Goal: Task Accomplishment & Management: Complete application form

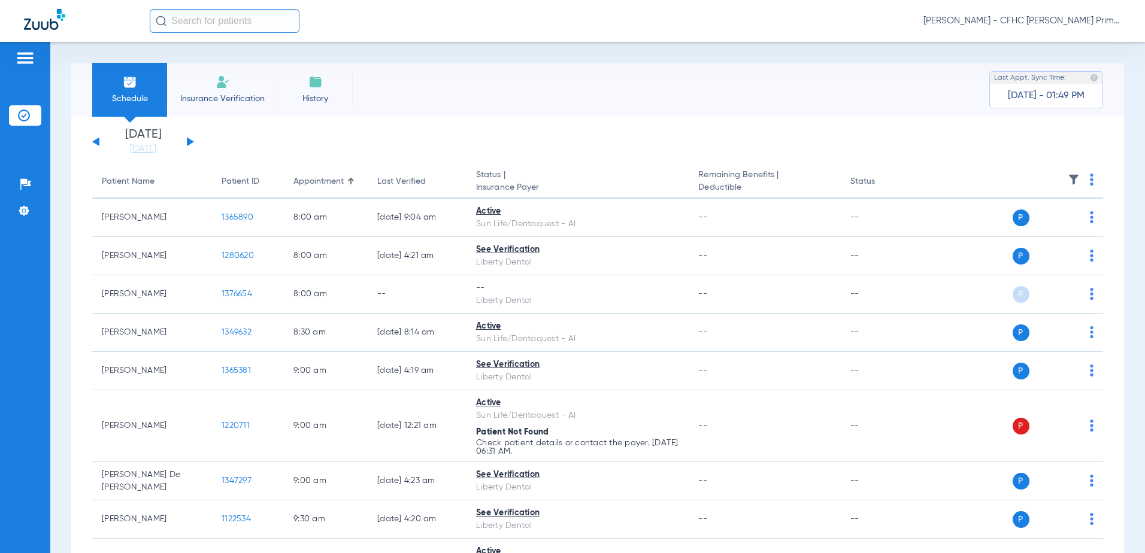
click at [192, 139] on div "Monday 06-16-2025 Tuesday 06-17-2025 Wednesday 06-18-2025 Thursday 06-19-2025 F…" at bounding box center [143, 142] width 102 height 26
click at [189, 142] on button at bounding box center [190, 141] width 7 height 9
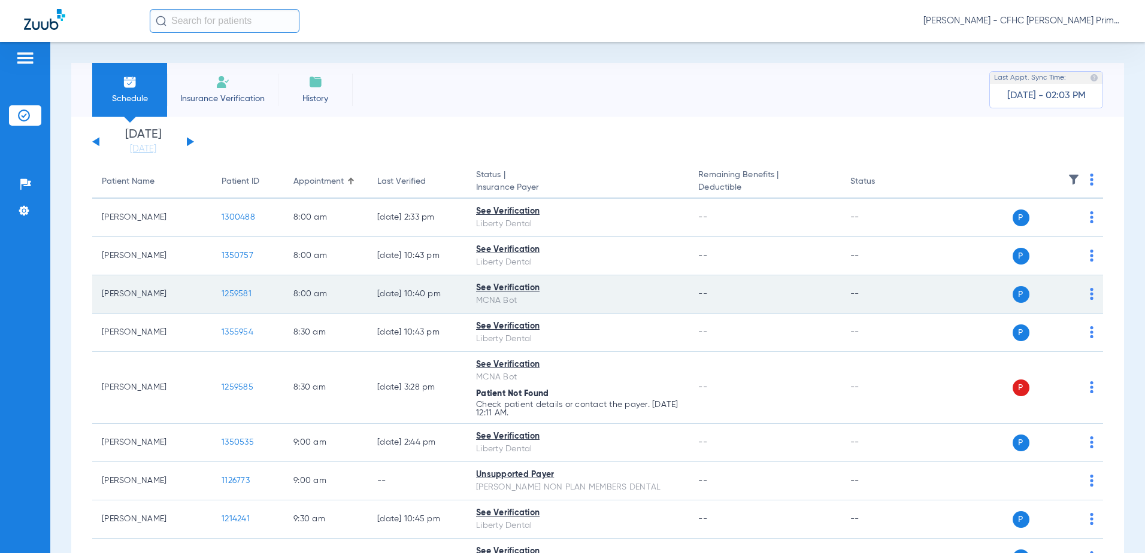
click at [235, 292] on span "1259581" at bounding box center [237, 294] width 30 height 8
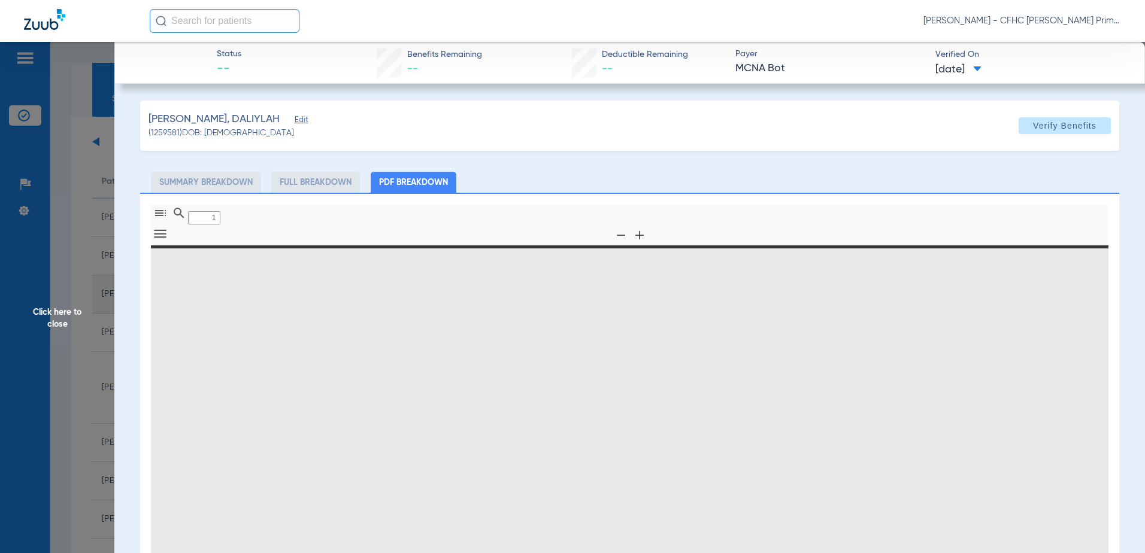
type input "0"
select select "page-width"
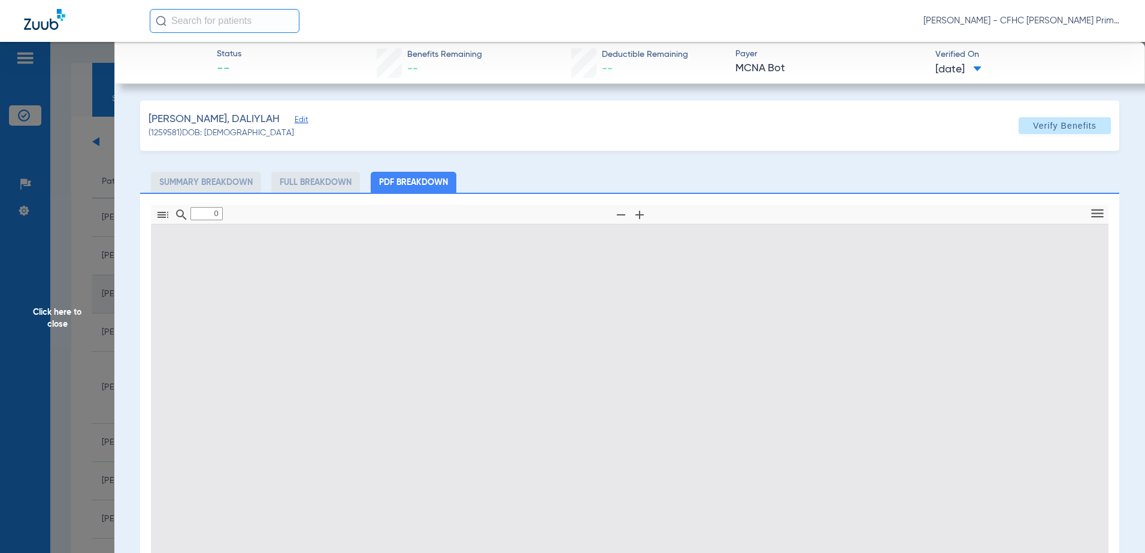
type input "1"
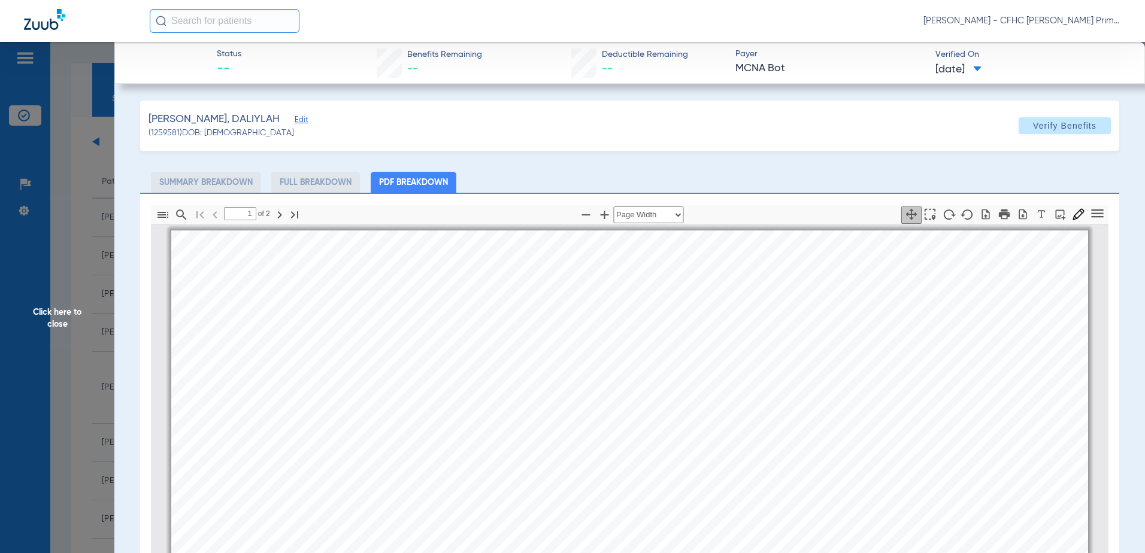
scroll to position [6, 0]
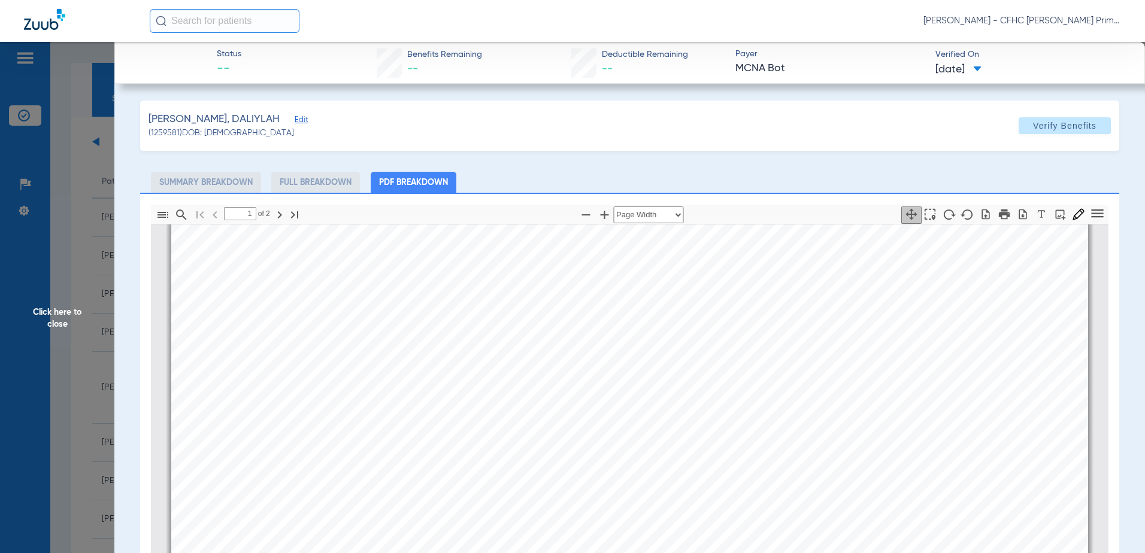
click at [295, 120] on span "Edit" at bounding box center [300, 121] width 11 height 11
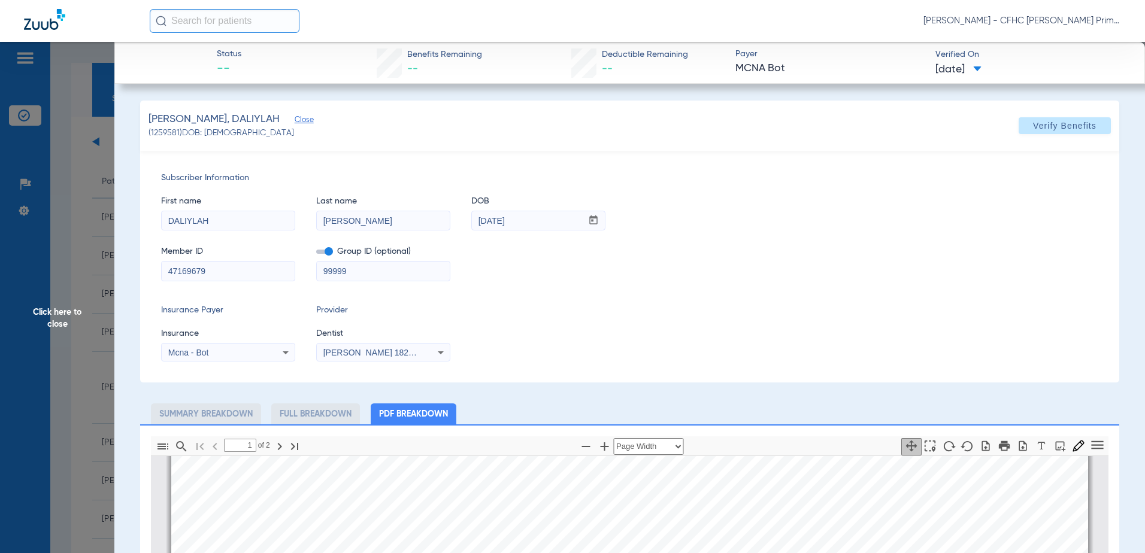
drag, startPoint x: 223, startPoint y: 270, endPoint x: 138, endPoint y: 268, distance: 85.7
click at [138, 268] on app-member-insurance-verification-view "Status -- Benefits Remaining -- Deductible Remaining -- Payer MCNA Bot Verified…" at bounding box center [629, 521] width 1031 height 958
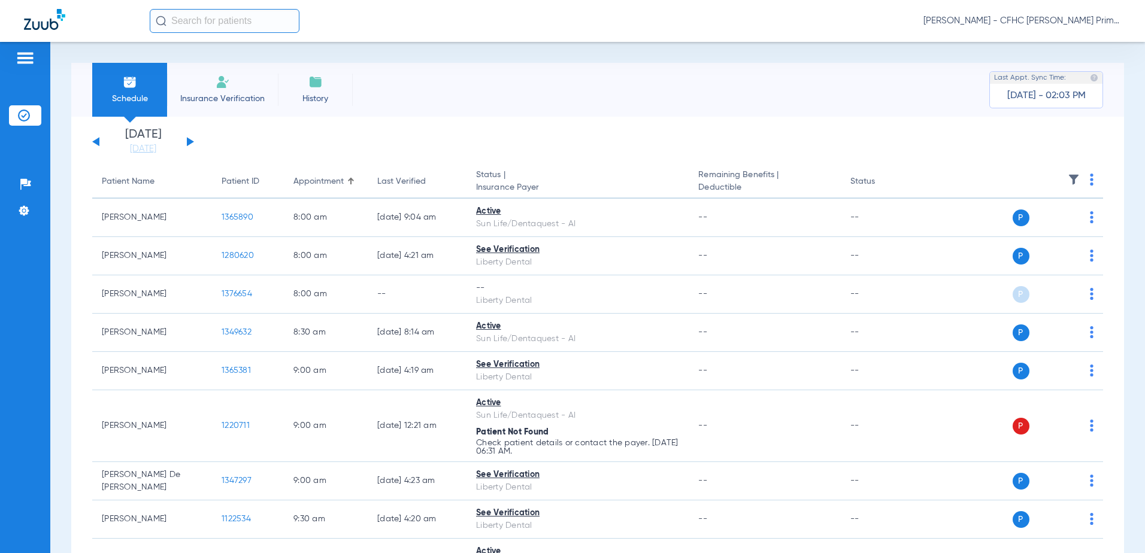
click at [191, 141] on button at bounding box center [190, 141] width 7 height 9
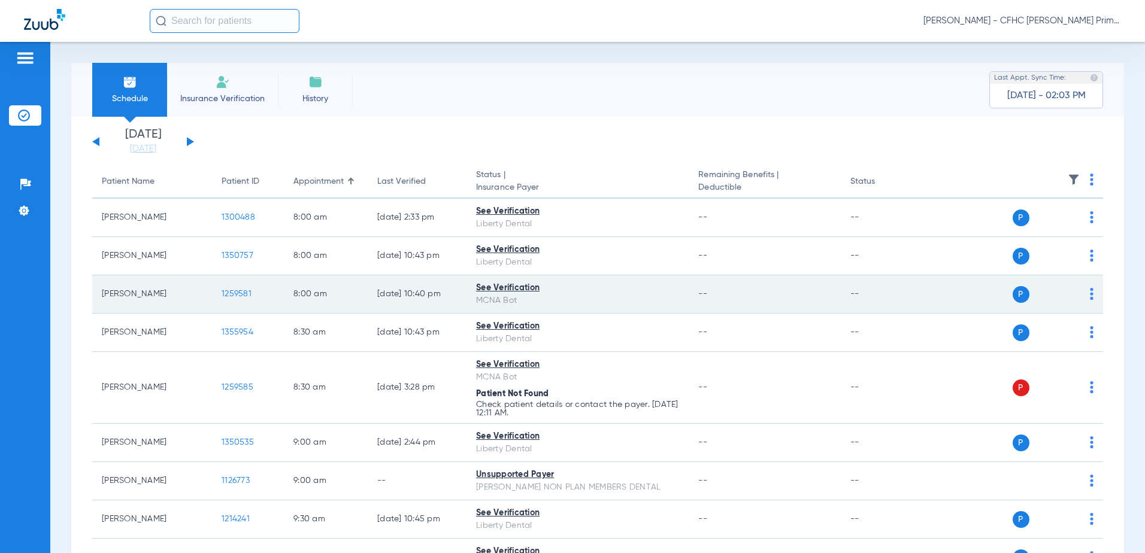
click at [240, 293] on span "1259581" at bounding box center [237, 294] width 30 height 8
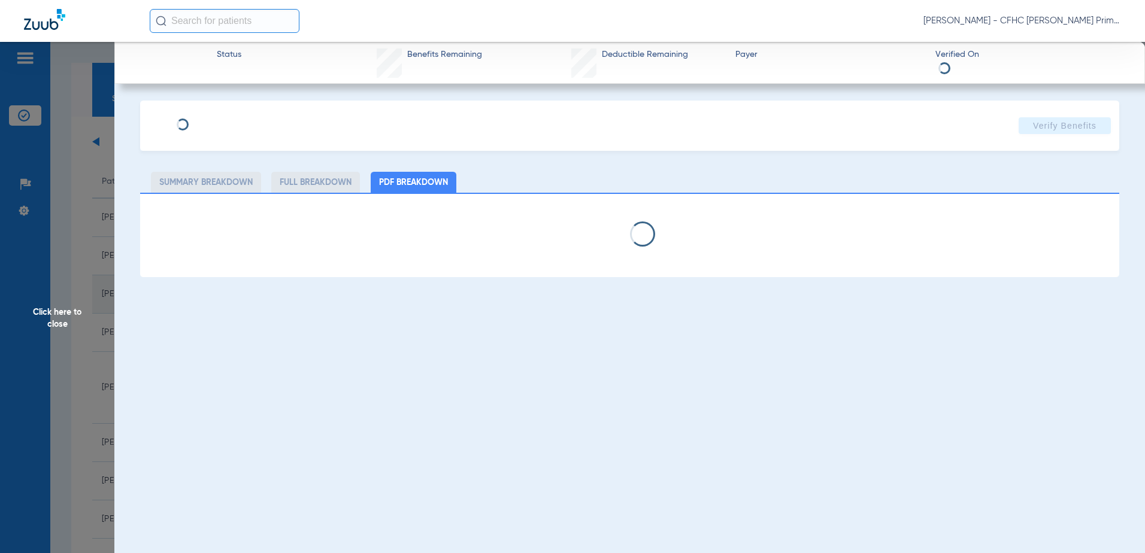
type input "DALIYLAH"
type input "[PERSON_NAME]"
type input "[DATE]"
type input "47169679"
type input "99999"
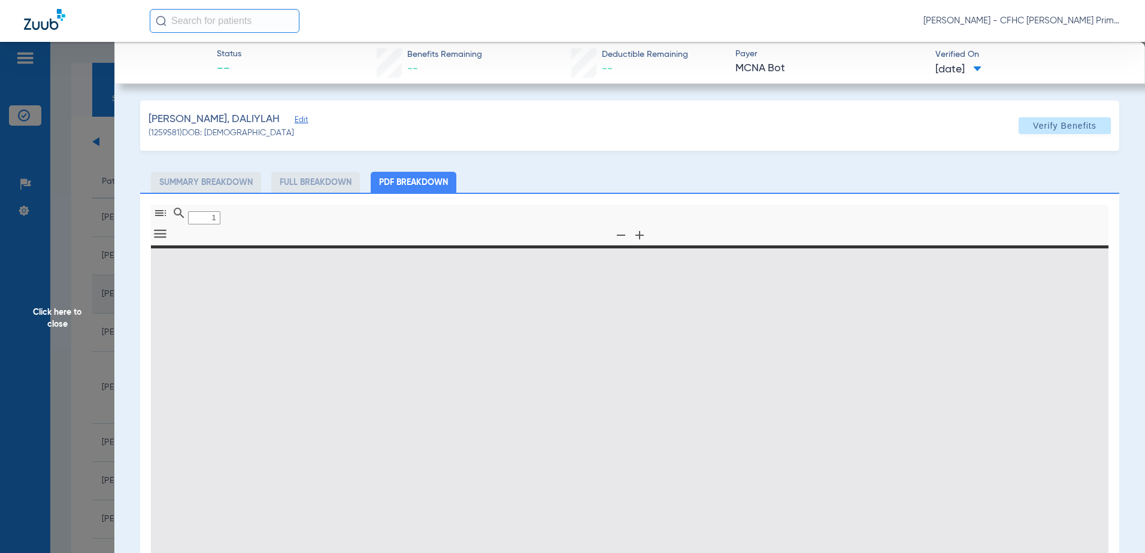
type input "0"
select select "page-width"
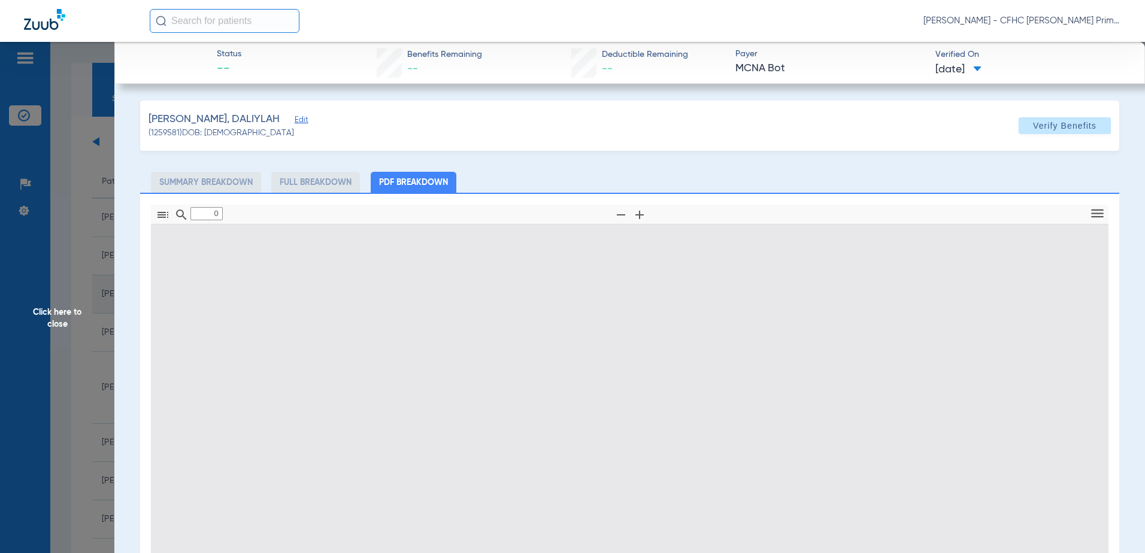
type input "1"
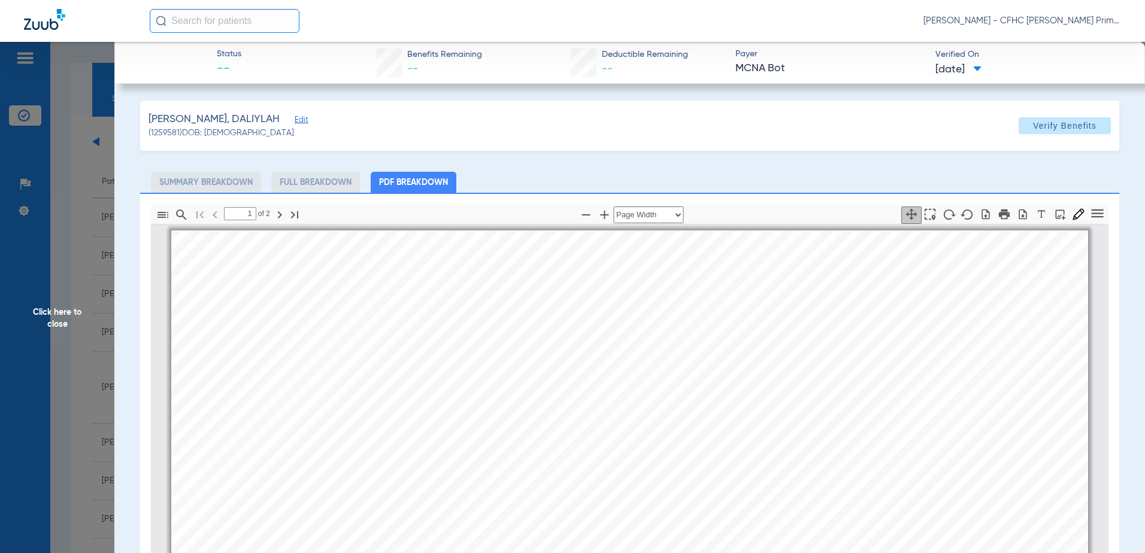
scroll to position [6, 0]
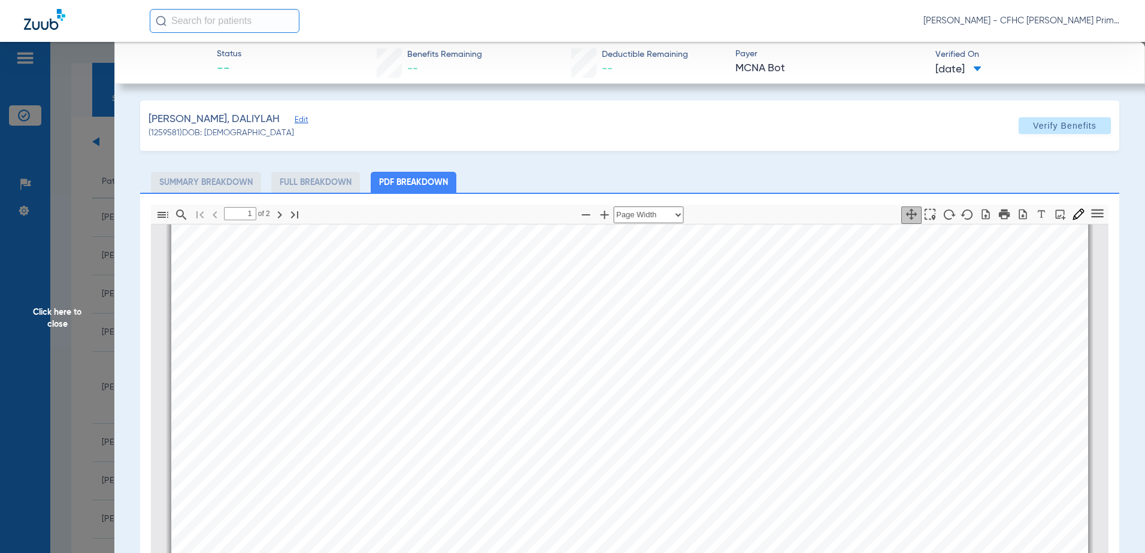
click at [295, 120] on span "Edit" at bounding box center [300, 121] width 11 height 11
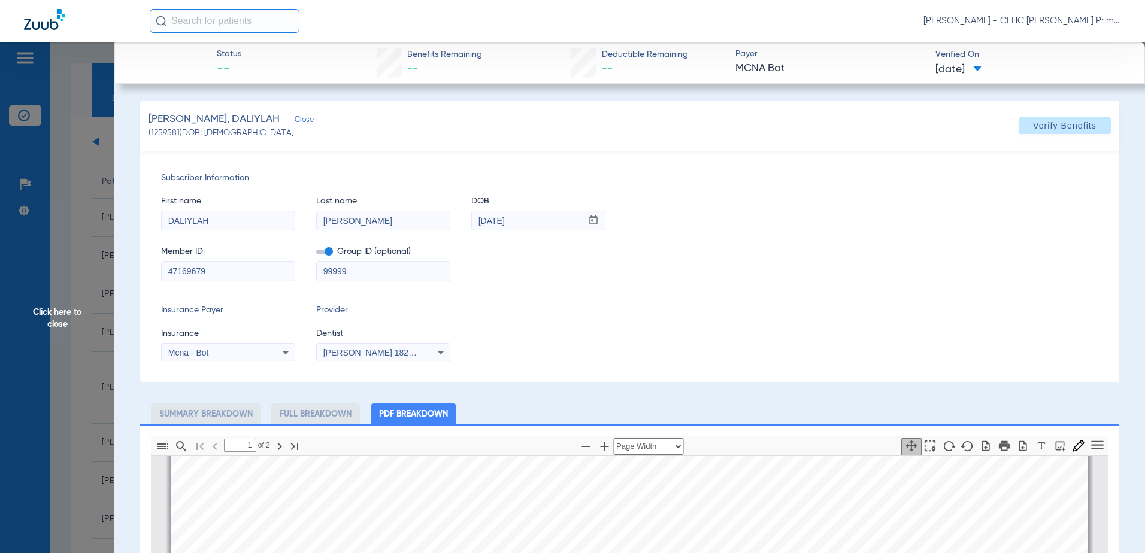
click at [193, 268] on input "47169679" at bounding box center [228, 271] width 133 height 19
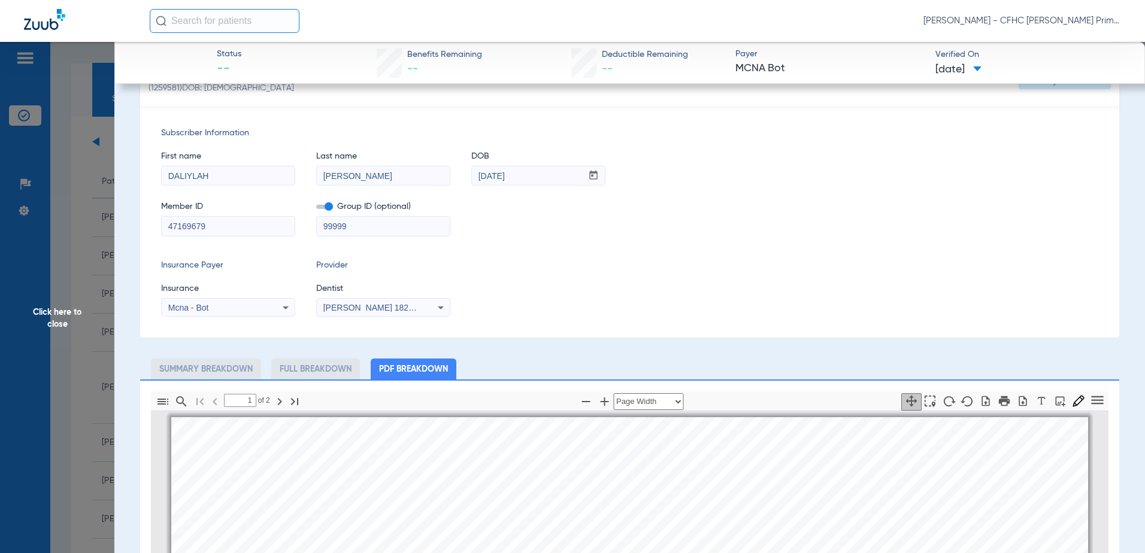
scroll to position [0, 0]
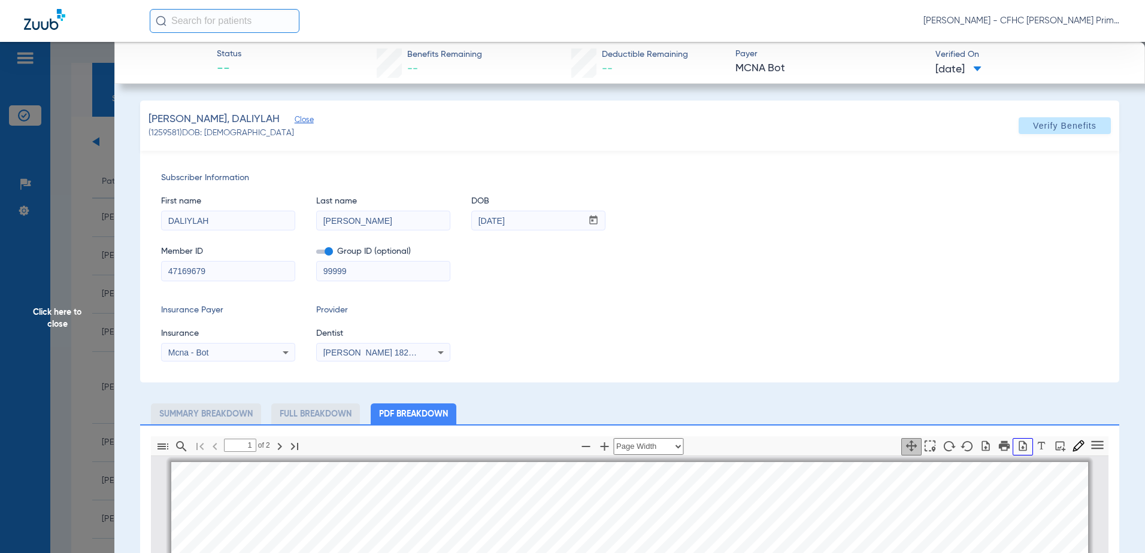
click at [1017, 446] on icon "button" at bounding box center [1023, 446] width 12 height 12
click at [52, 314] on span "Click here to close" at bounding box center [57, 318] width 114 height 553
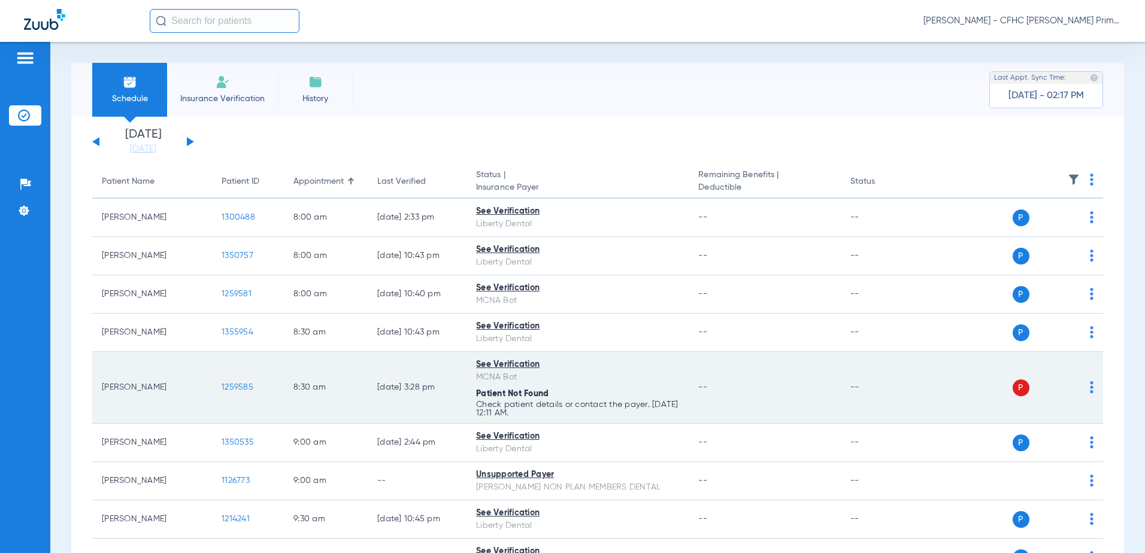
click at [238, 387] on span "1259585" at bounding box center [238, 387] width 32 height 8
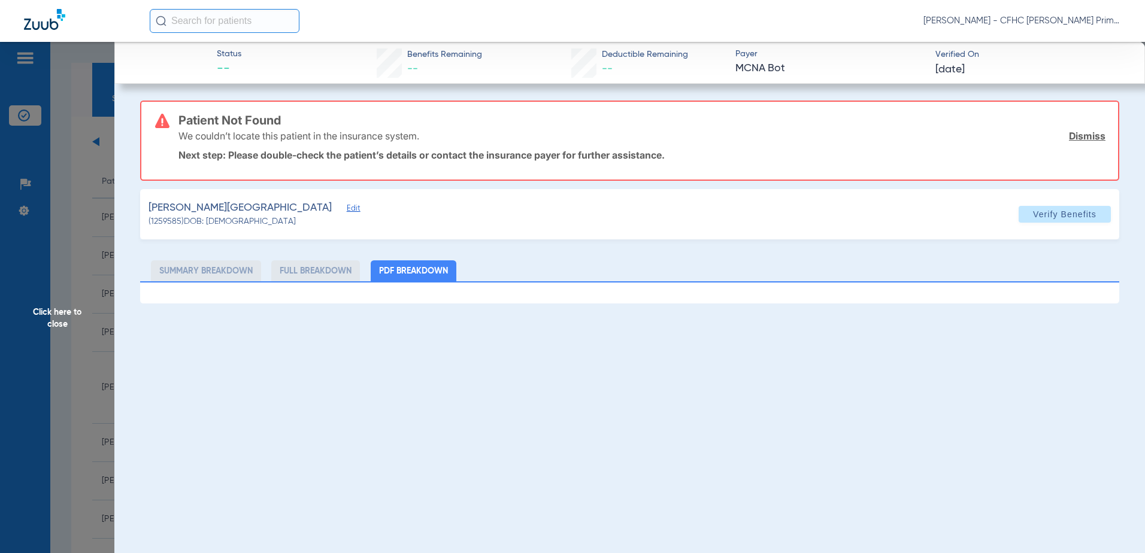
click at [347, 212] on span "Edit" at bounding box center [352, 209] width 11 height 11
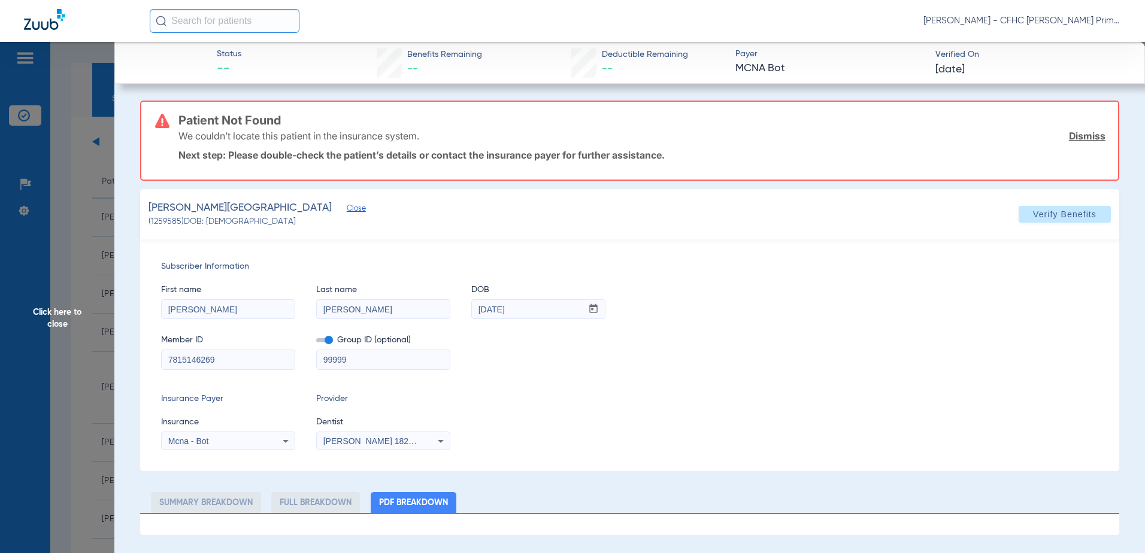
drag, startPoint x: 243, startPoint y: 358, endPoint x: 146, endPoint y: 356, distance: 97.0
click at [146, 356] on div "Subscriber Information First name [PERSON_NAME] Last name [PERSON_NAME] DOB mm …" at bounding box center [629, 356] width 979 height 232
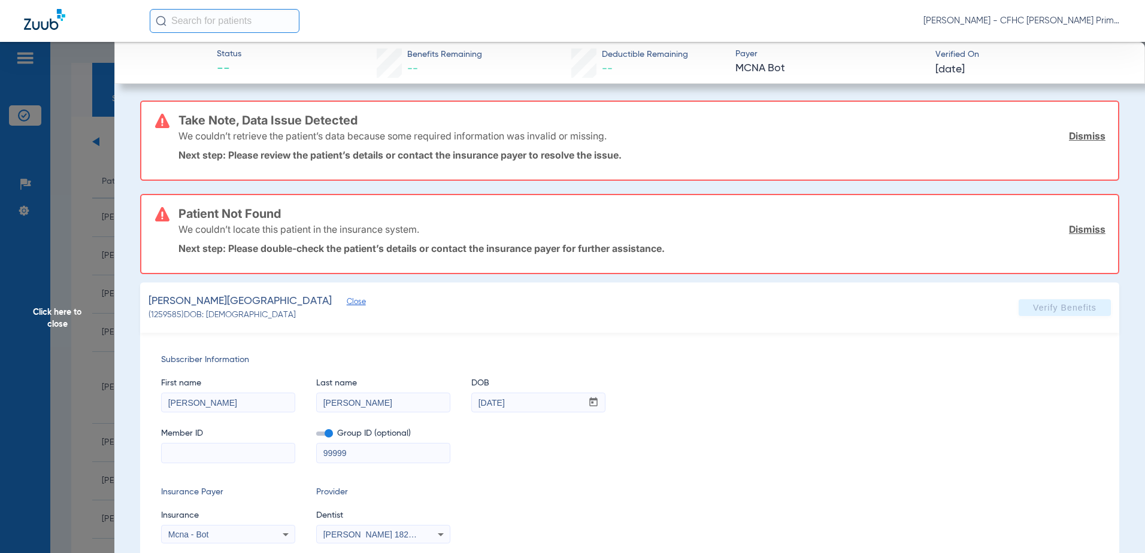
click at [193, 450] on input at bounding box center [228, 453] width 133 height 19
paste input "7815146269"
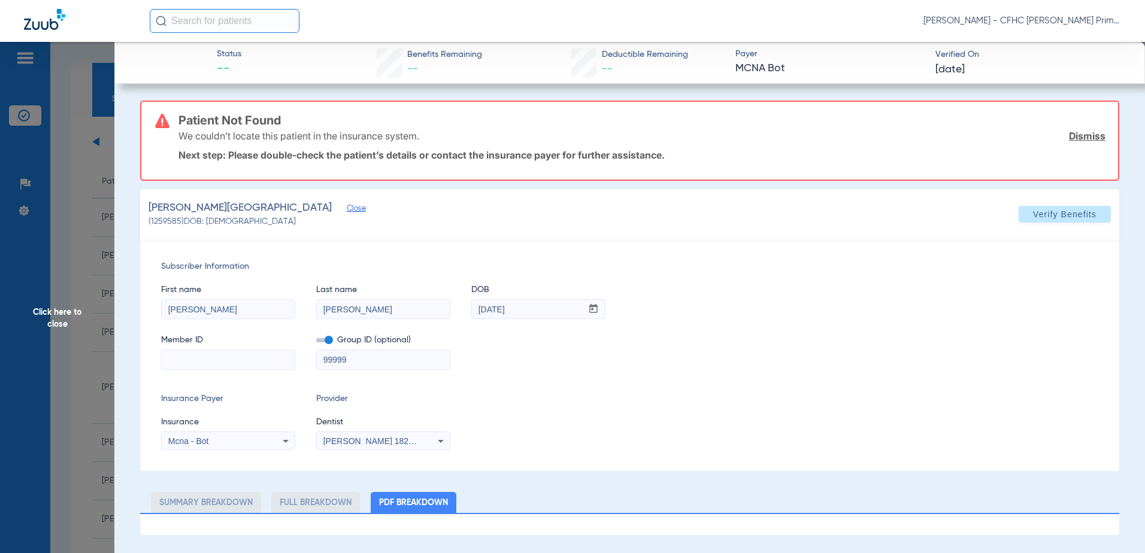
type input "7815146269"
click at [331, 341] on span at bounding box center [324, 340] width 17 height 4
click at [316, 343] on input "checkbox" at bounding box center [316, 343] width 0 height 0
click at [228, 361] on input "7815146269" at bounding box center [228, 359] width 133 height 19
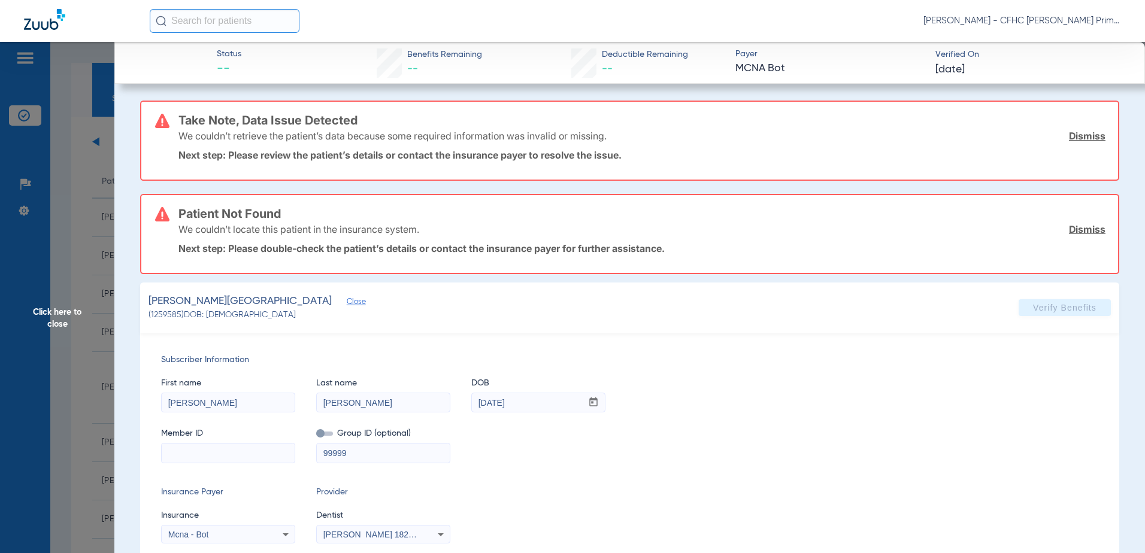
click at [190, 449] on input at bounding box center [228, 453] width 133 height 19
paste input "9636117659"
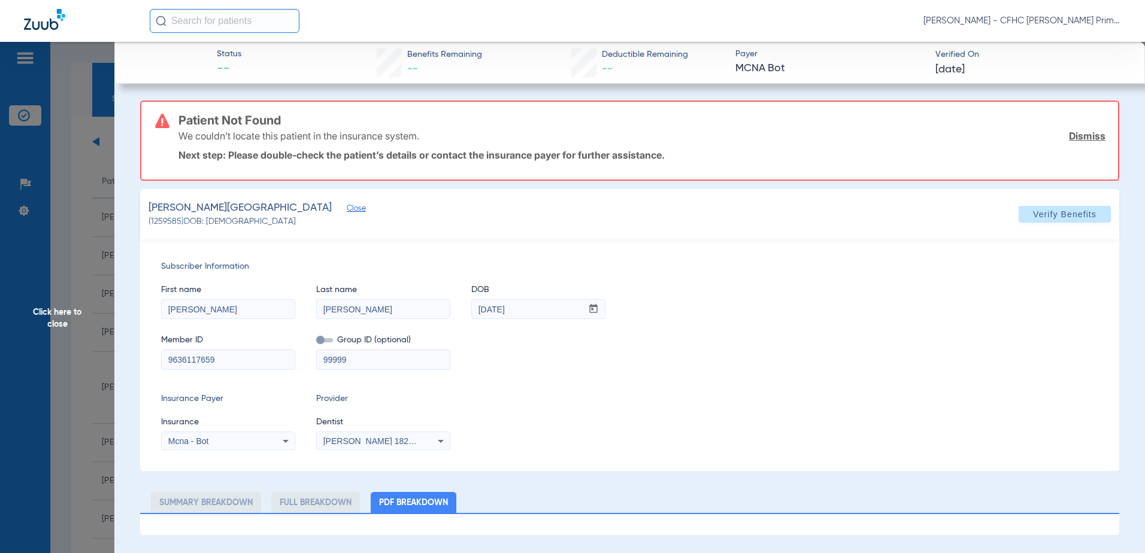
type input "9636117659"
click at [285, 441] on icon at bounding box center [286, 441] width 6 height 3
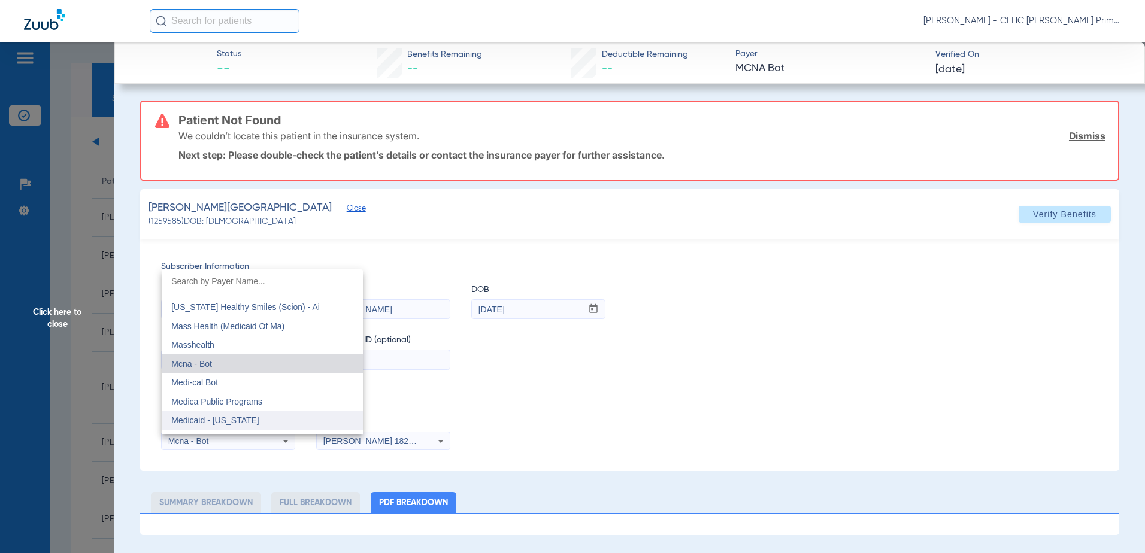
scroll to position [4728, 0]
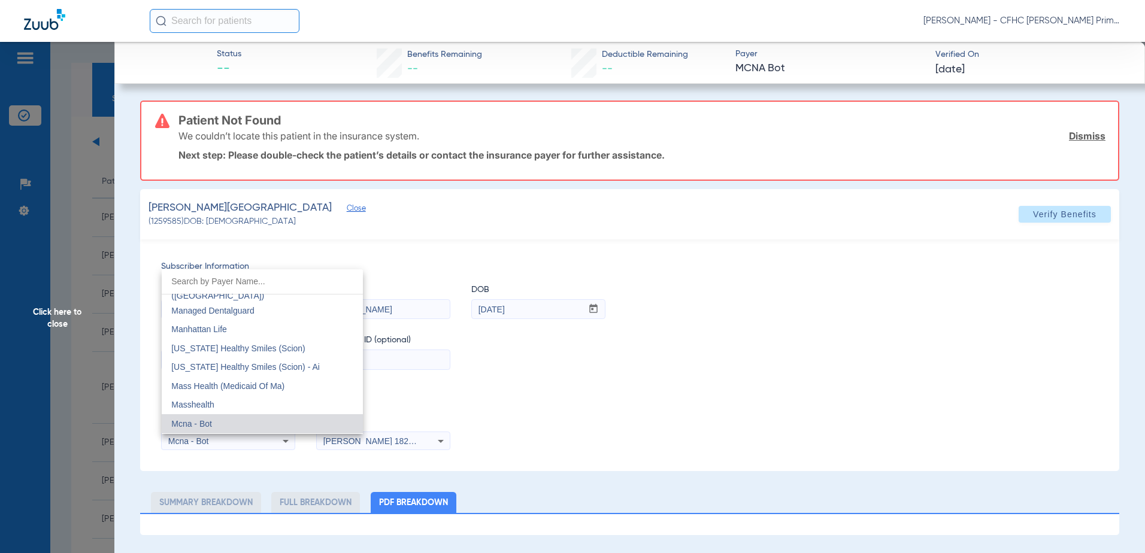
click at [313, 427] on mat-option "Mcna - Bot" at bounding box center [262, 423] width 201 height 19
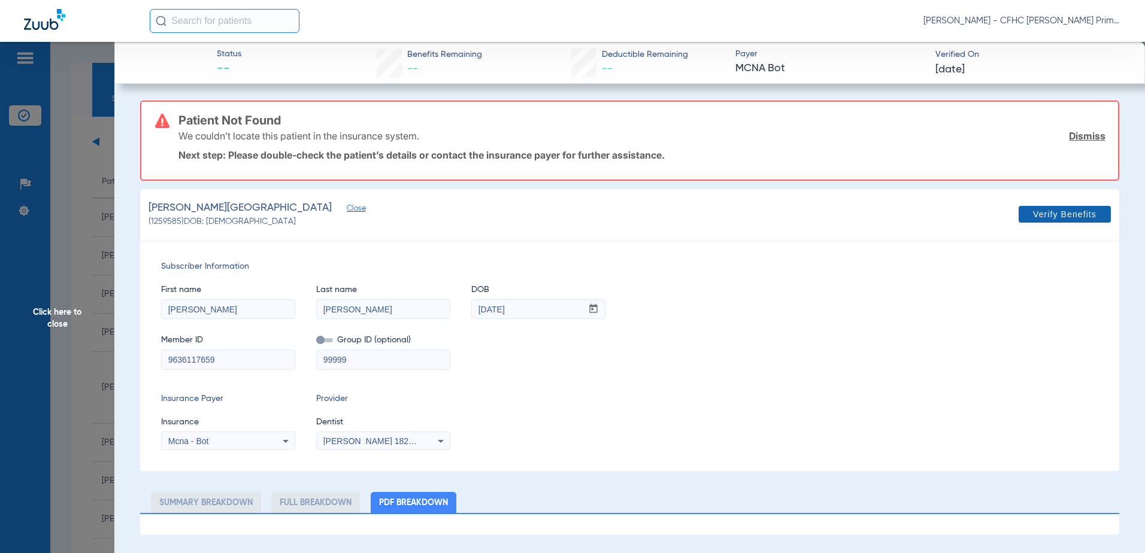
click at [1071, 216] on span "Verify Benefits" at bounding box center [1064, 215] width 63 height 10
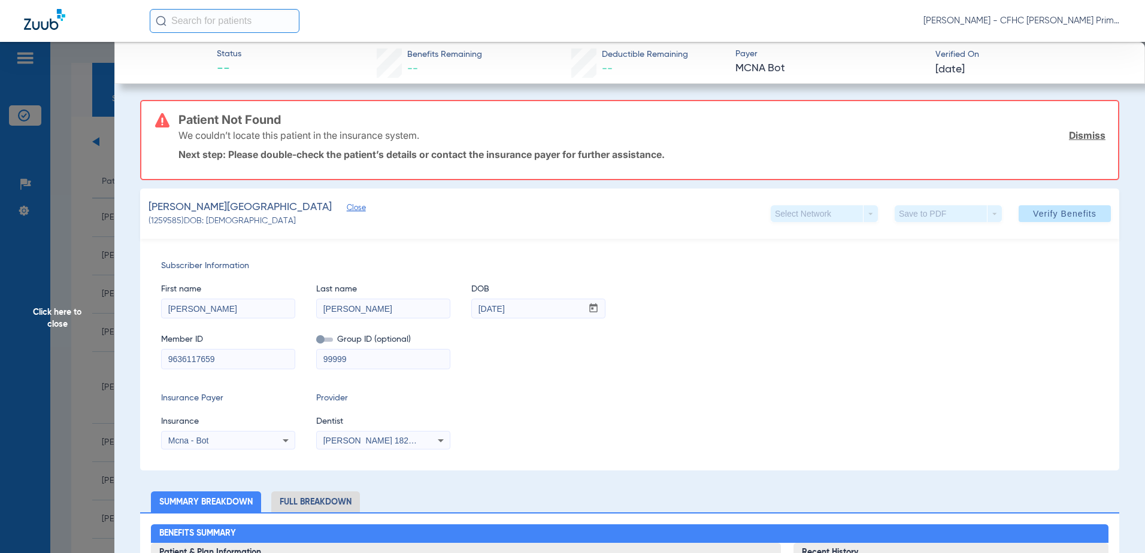
scroll to position [0, 0]
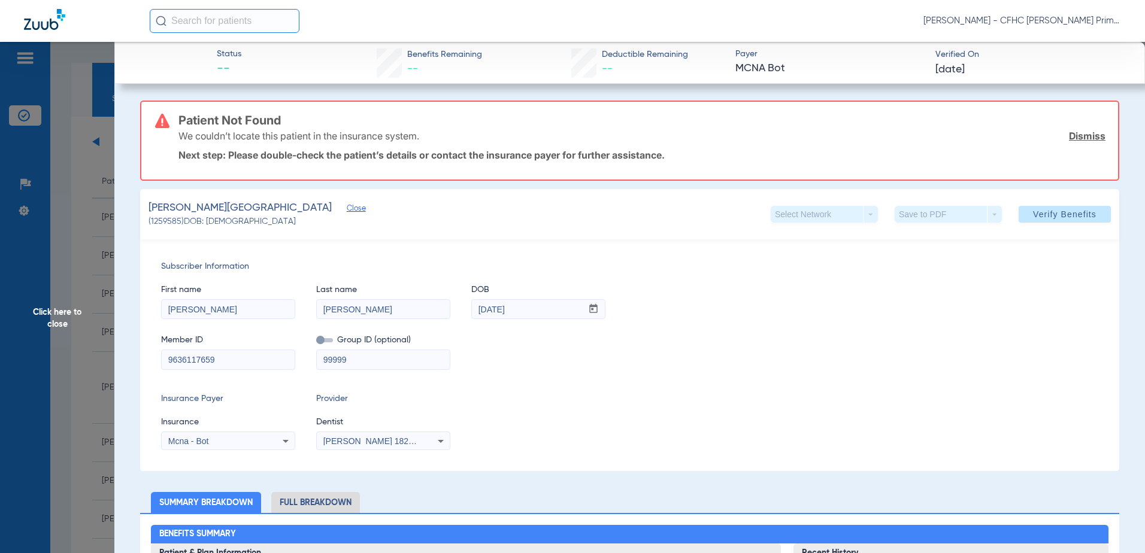
click at [59, 322] on span "Click here to close" at bounding box center [57, 318] width 114 height 553
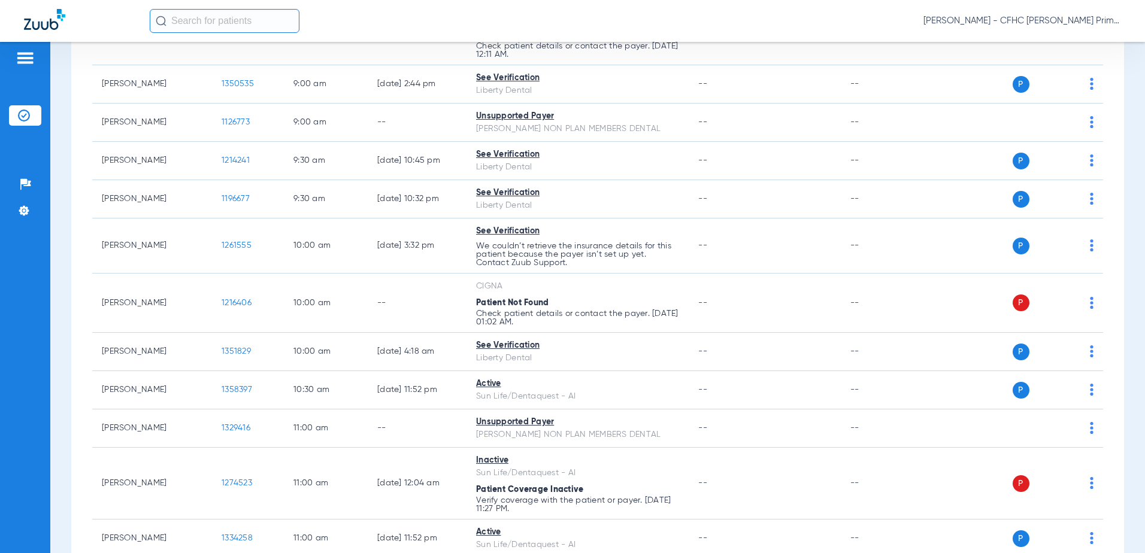
scroll to position [359, 0]
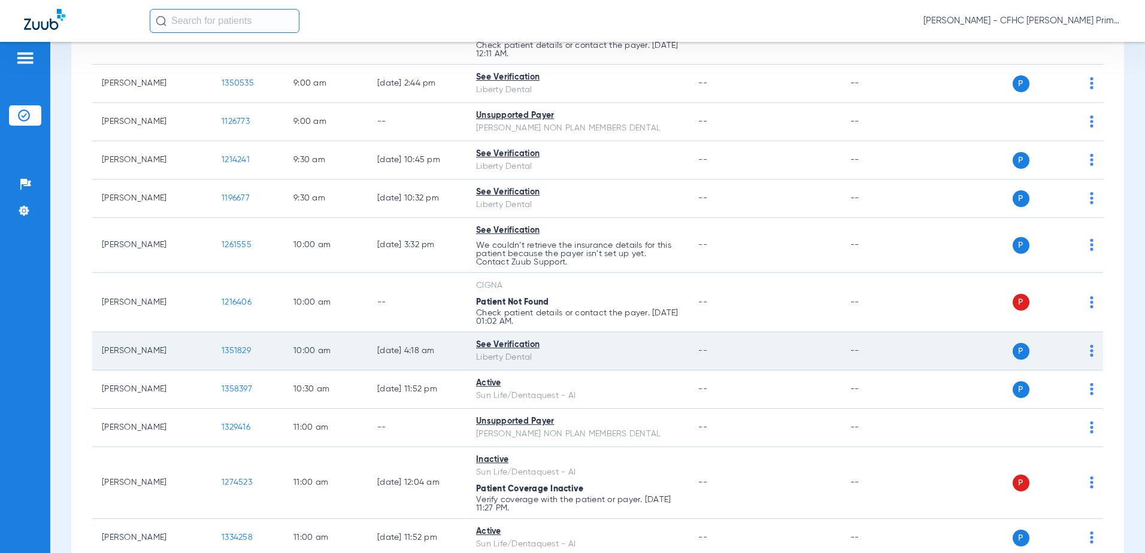
click at [236, 353] on span "1351829" at bounding box center [236, 351] width 29 height 8
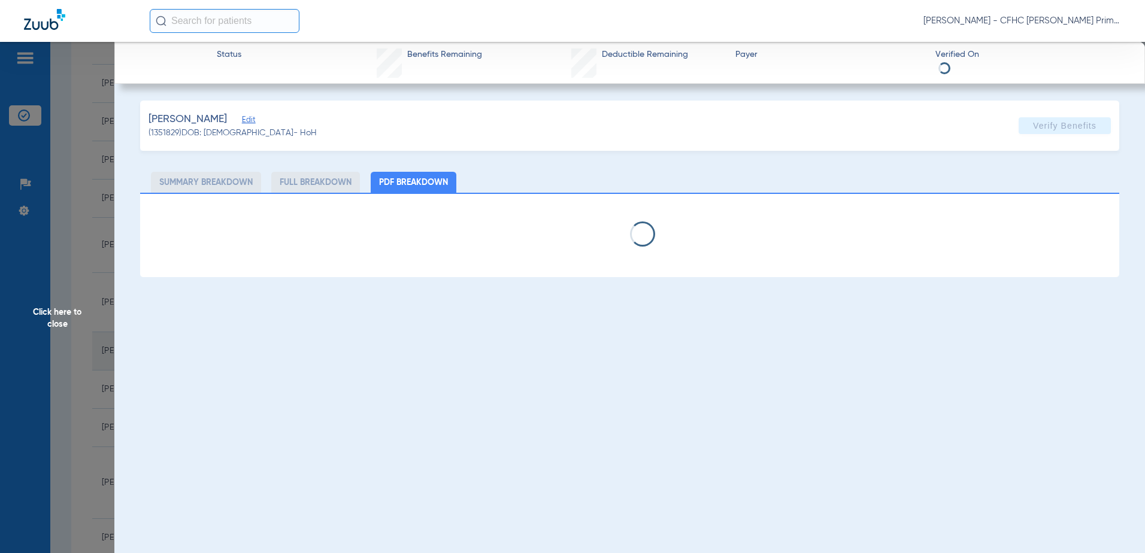
select select "page-width"
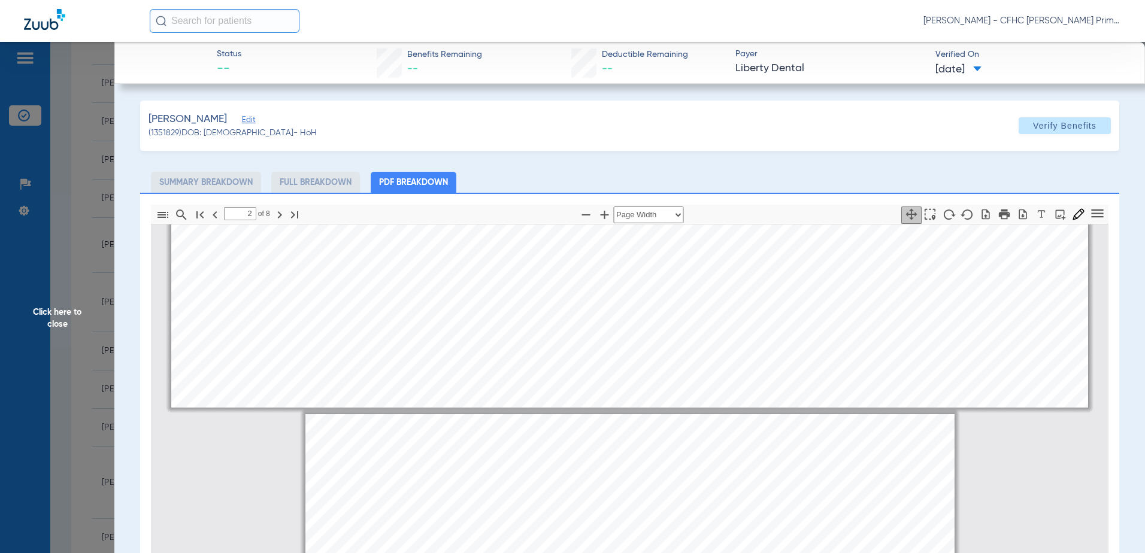
scroll to position [485, 0]
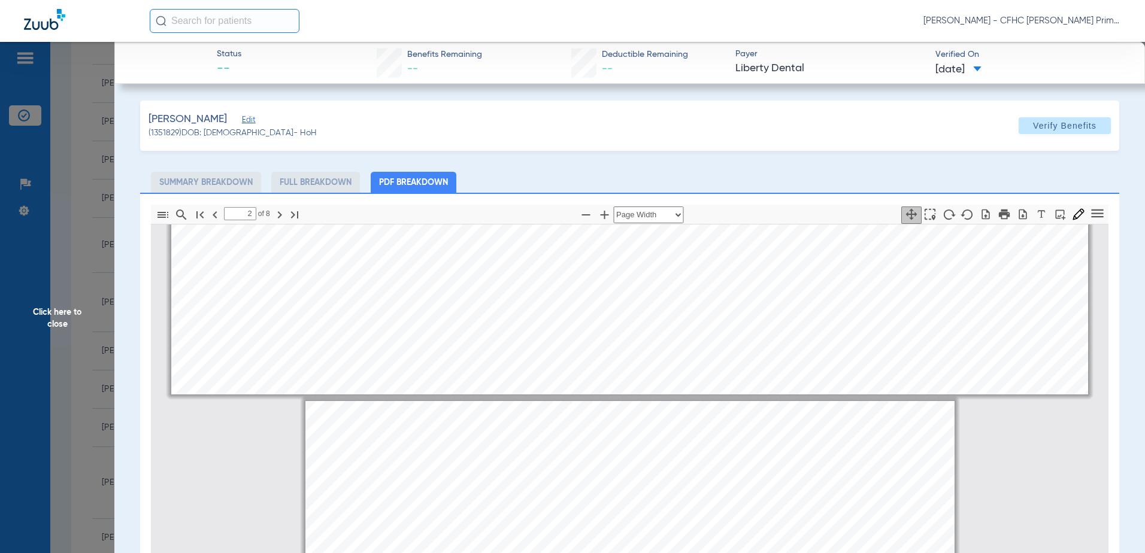
type input "1"
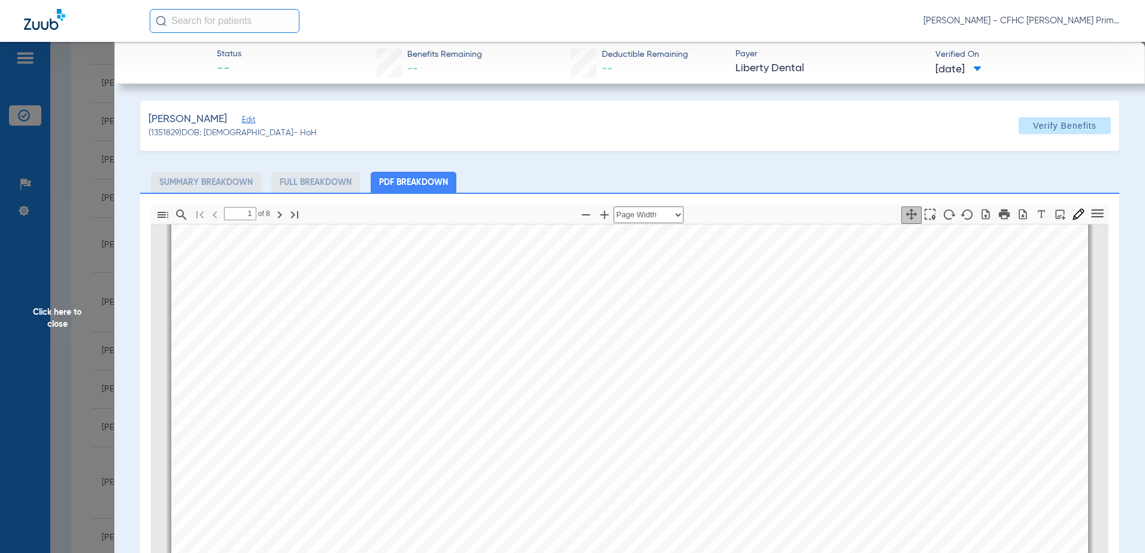
scroll to position [0, 0]
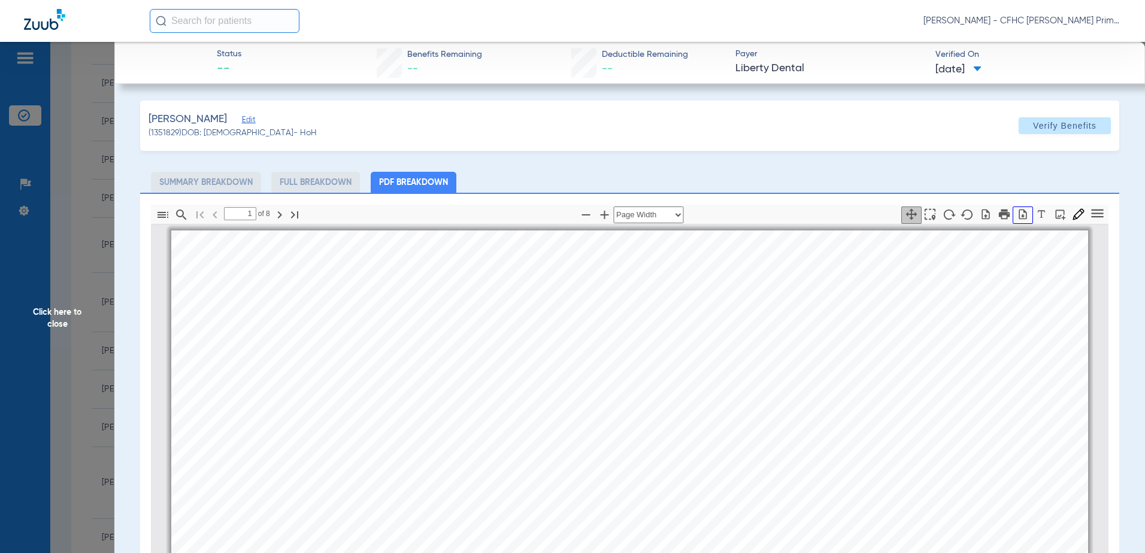
click at [1019, 216] on icon "button" at bounding box center [1023, 214] width 8 height 10
click at [58, 316] on span "Click here to close" at bounding box center [57, 318] width 114 height 553
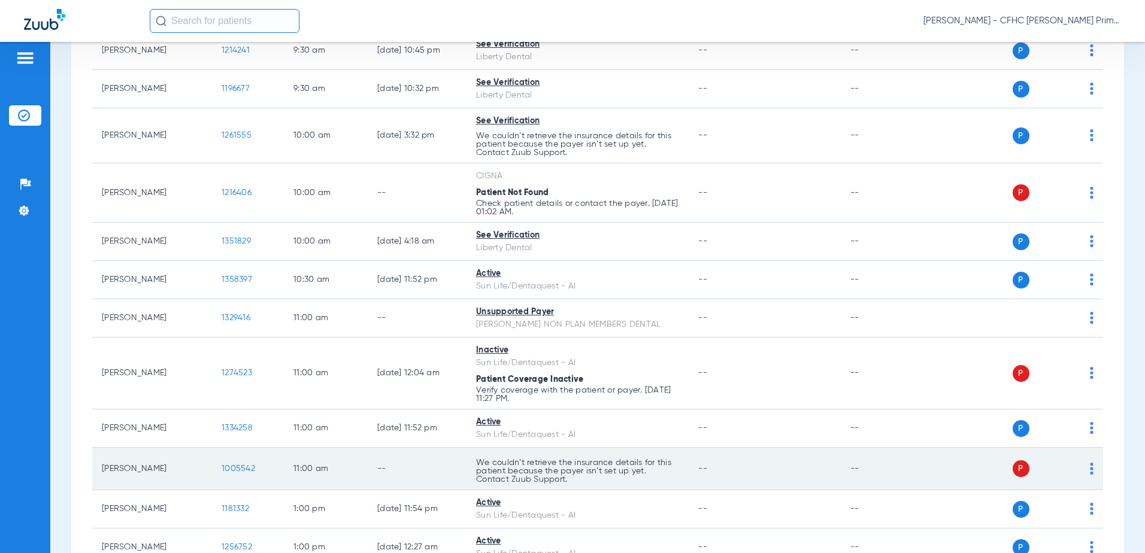
scroll to position [479, 0]
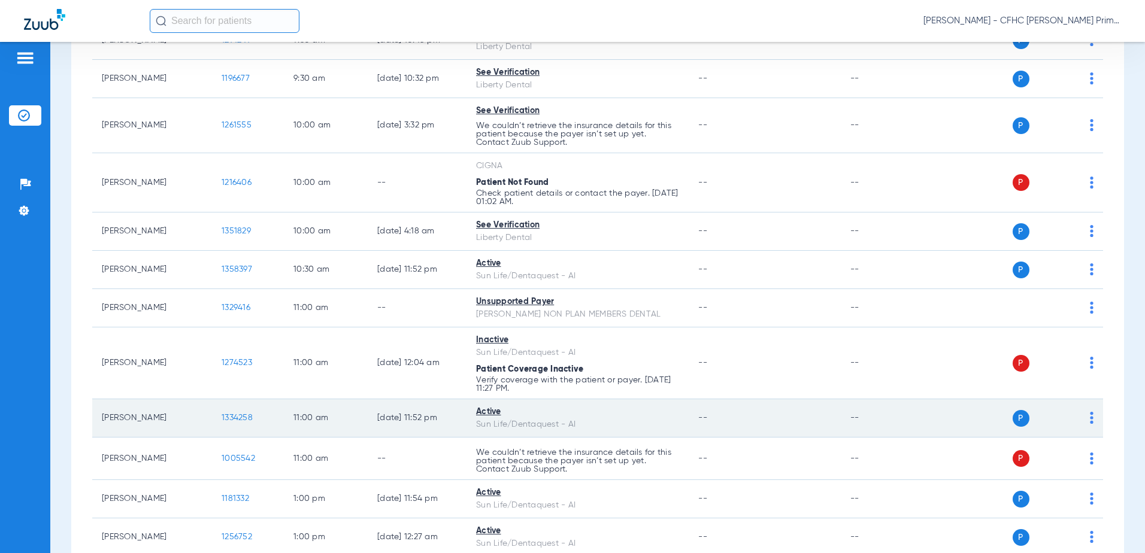
click at [237, 419] on span "1334258" at bounding box center [237, 418] width 31 height 8
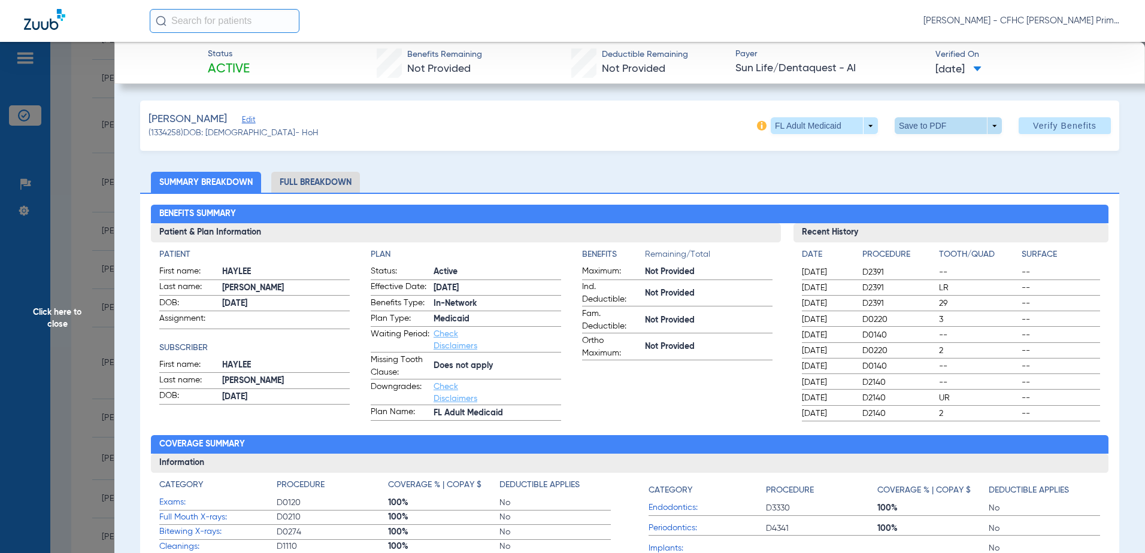
click at [937, 133] on span at bounding box center [948, 125] width 29 height 29
click at [939, 149] on span "Save to PDF" at bounding box center [943, 150] width 47 height 8
